Goal: Task Accomplishment & Management: Complete application form

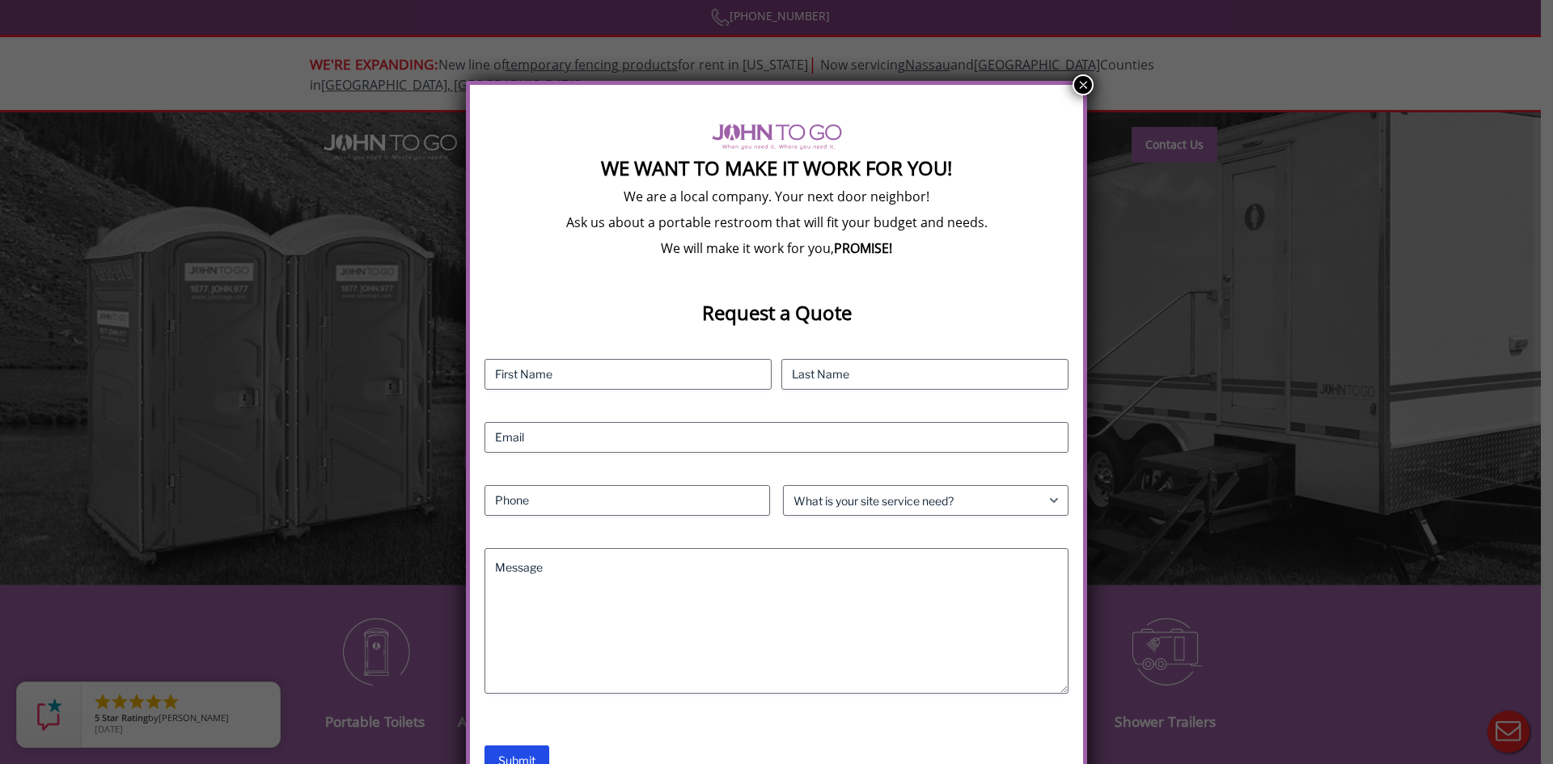
click at [1085, 87] on button "×" at bounding box center [1083, 84] width 21 height 21
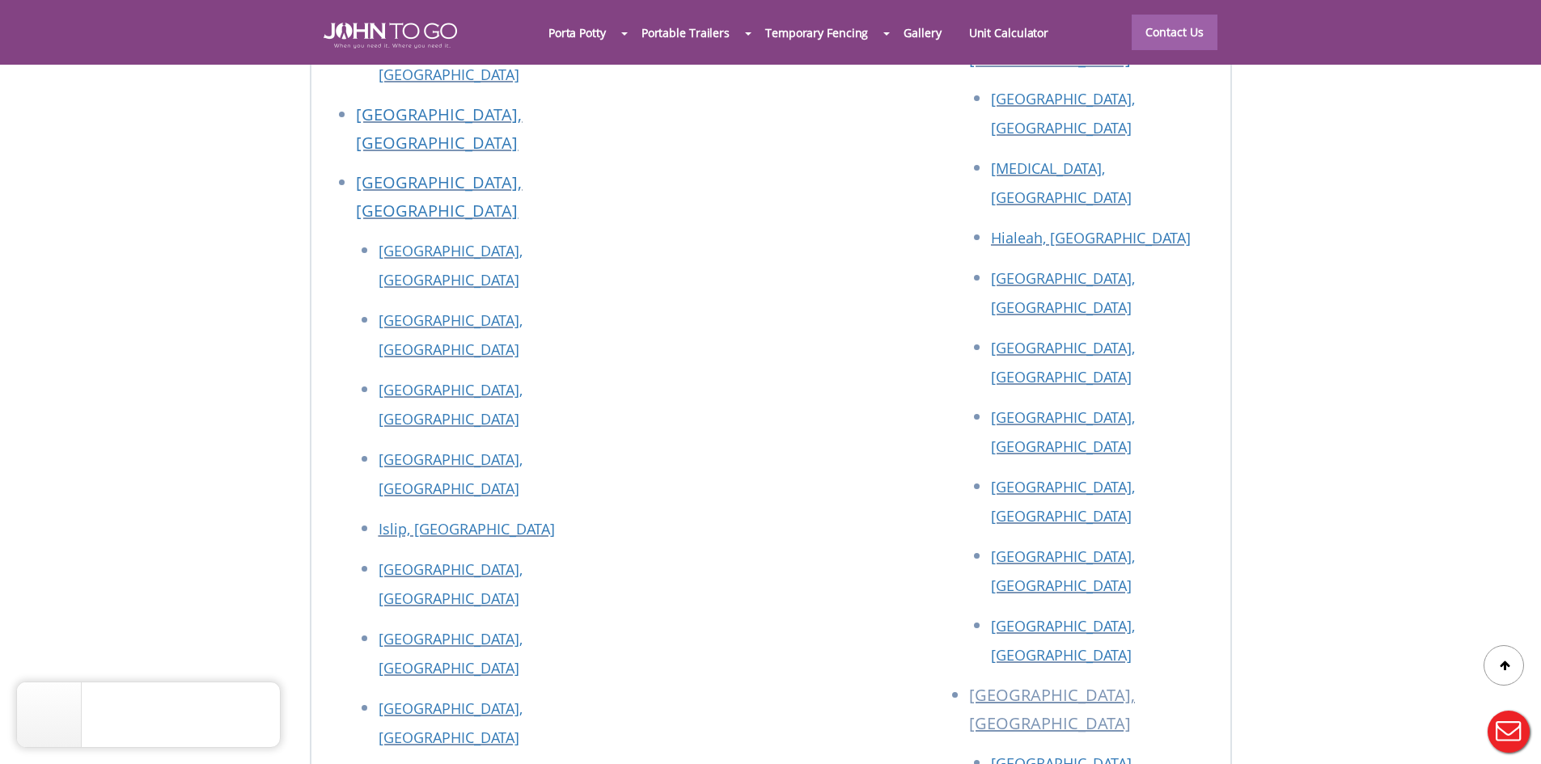
scroll to position [7295, 0]
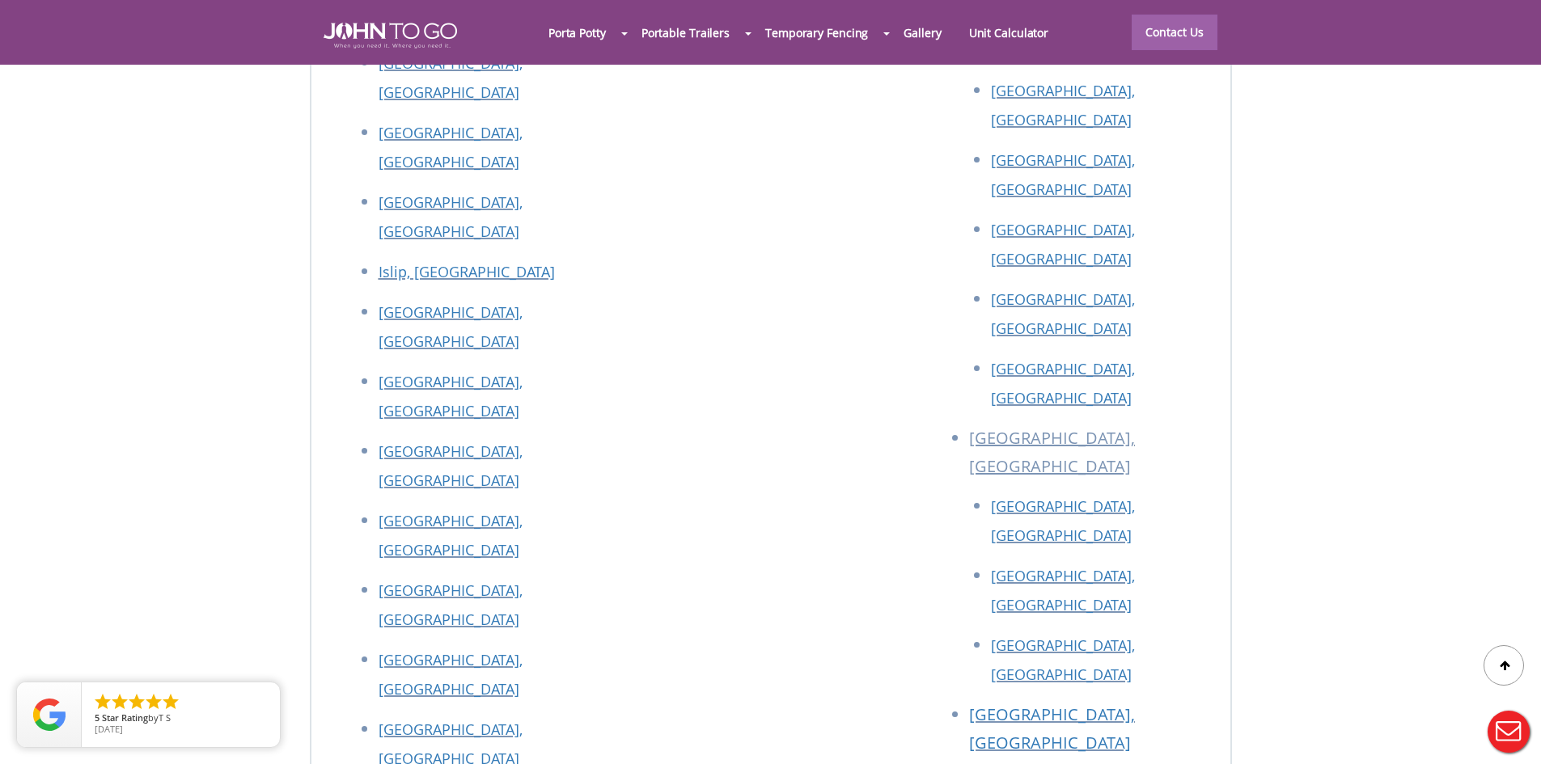
click at [1115, 354] on div at bounding box center [770, 382] width 1541 height 764
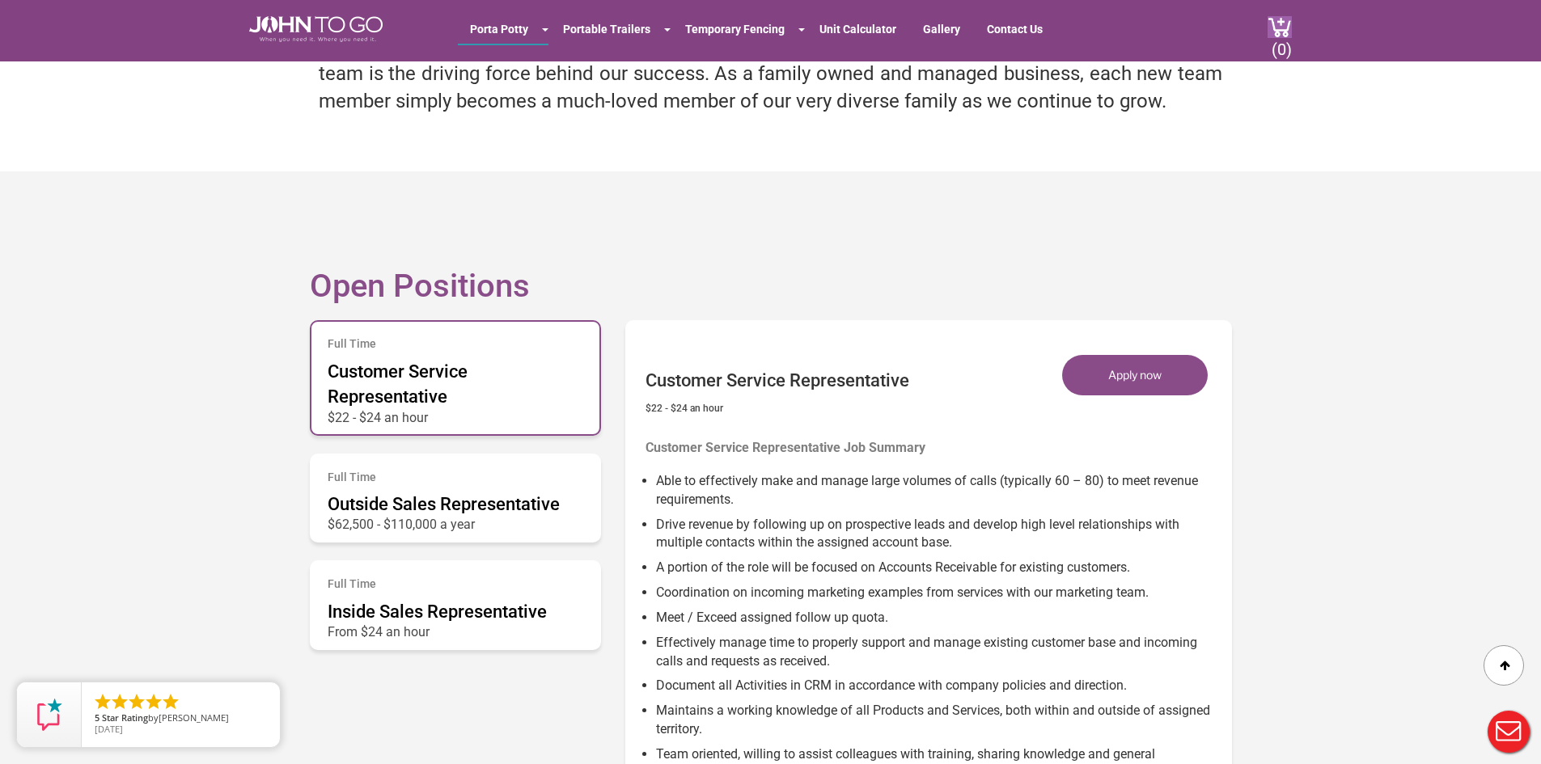
scroll to position [647, 0]
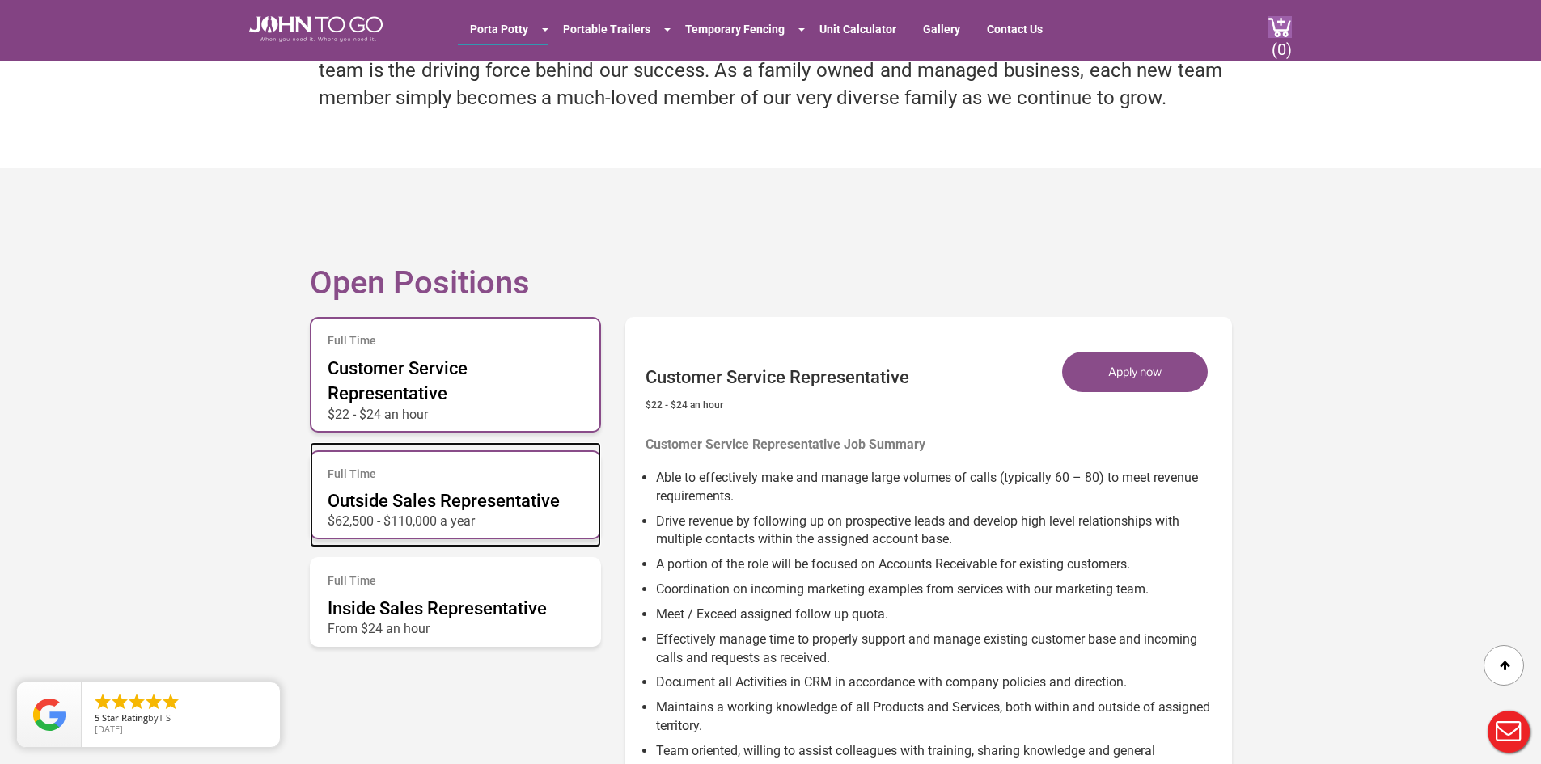
click at [440, 502] on span "Outside Sales Representative" at bounding box center [444, 501] width 232 height 20
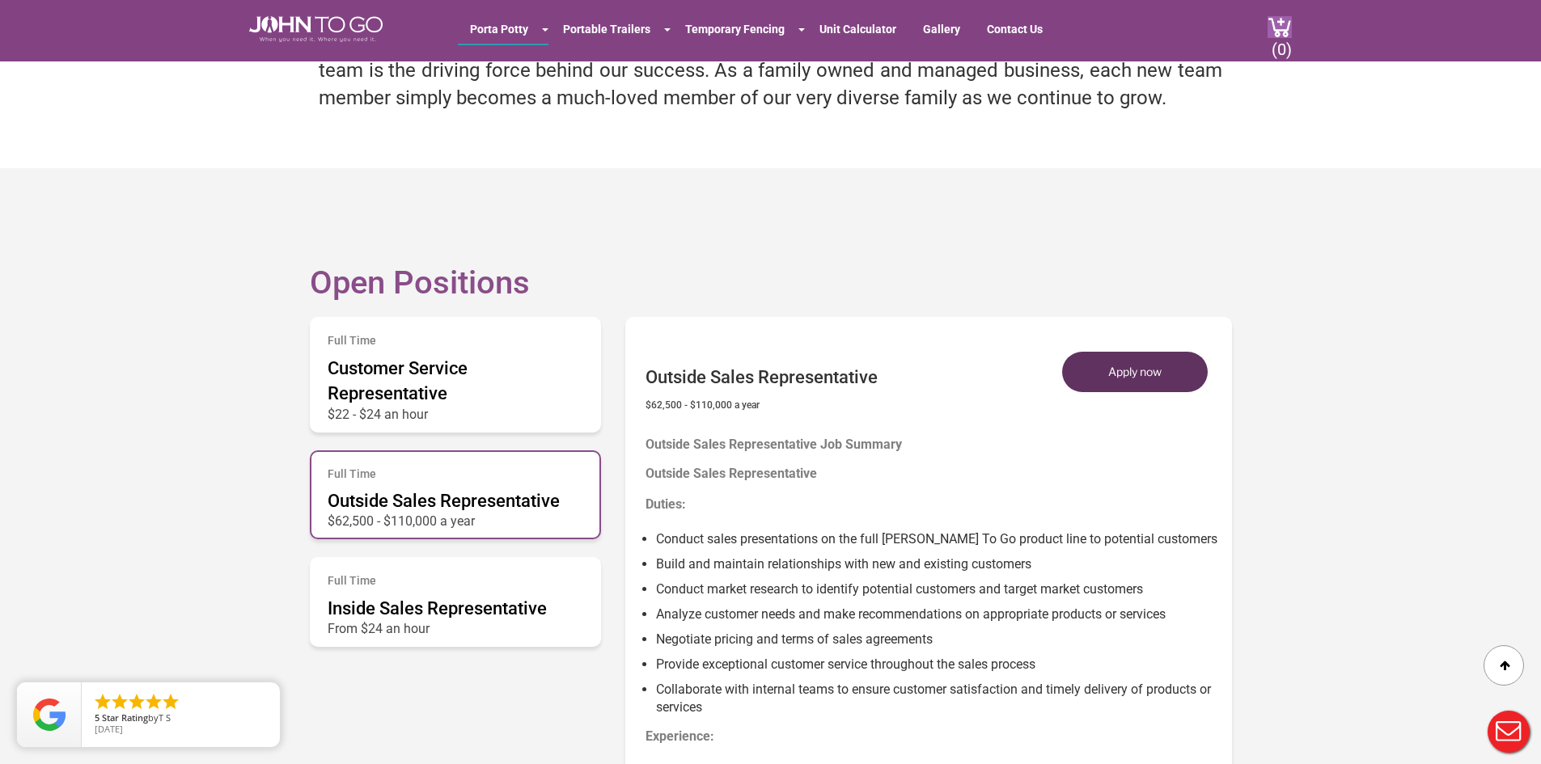
click at [1116, 378] on button "Apply now" at bounding box center [1135, 372] width 146 height 40
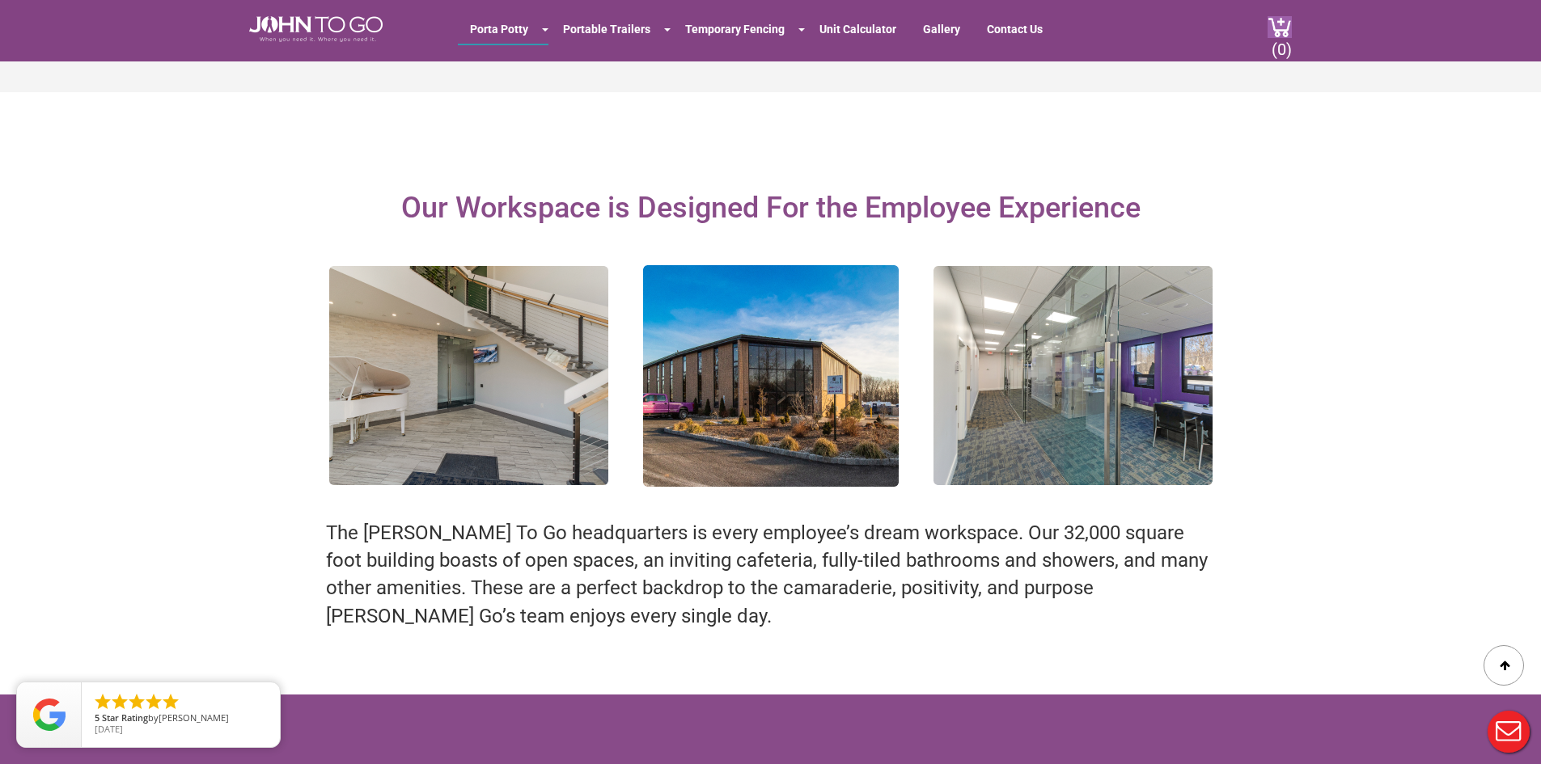
scroll to position [1651, 0]
